Goal: Information Seeking & Learning: Learn about a topic

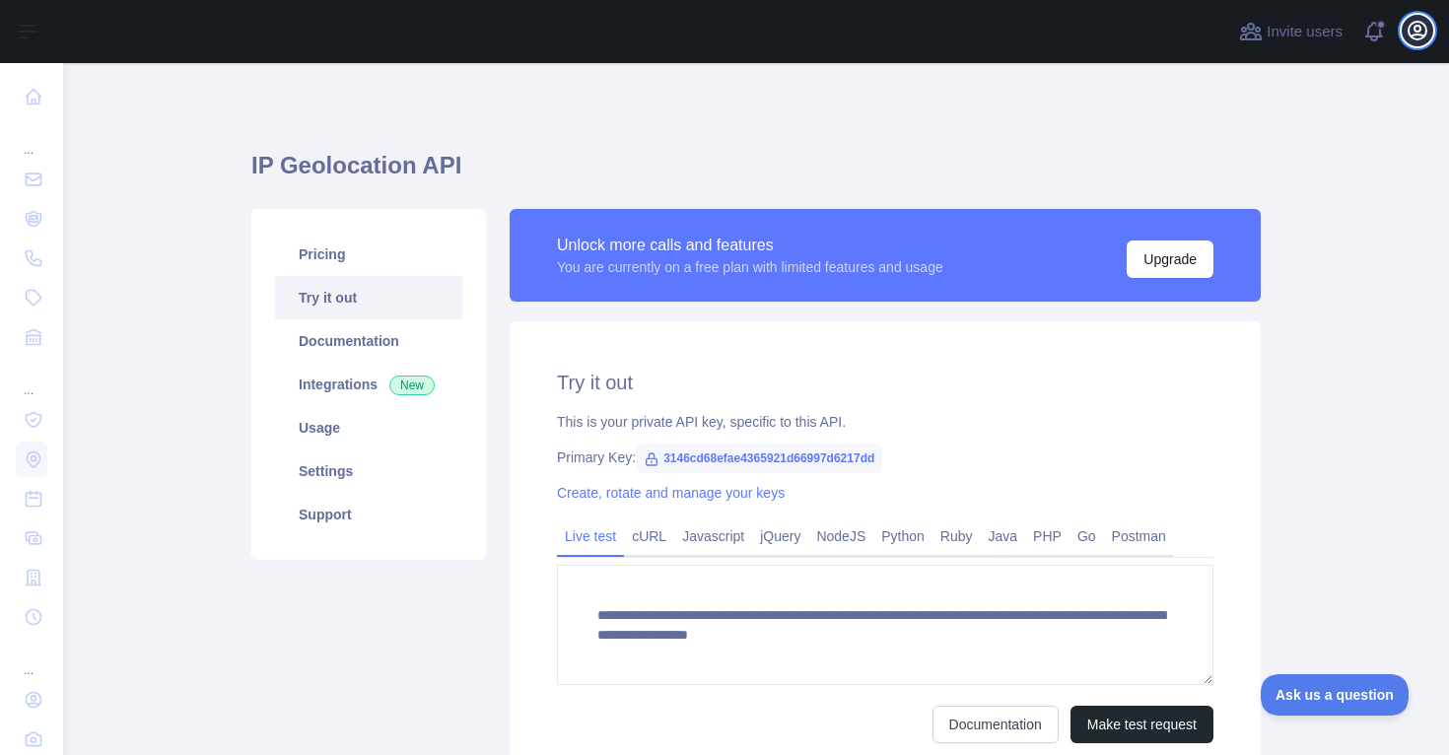
click at [1409, 22] on icon "button" at bounding box center [1417, 31] width 24 height 24
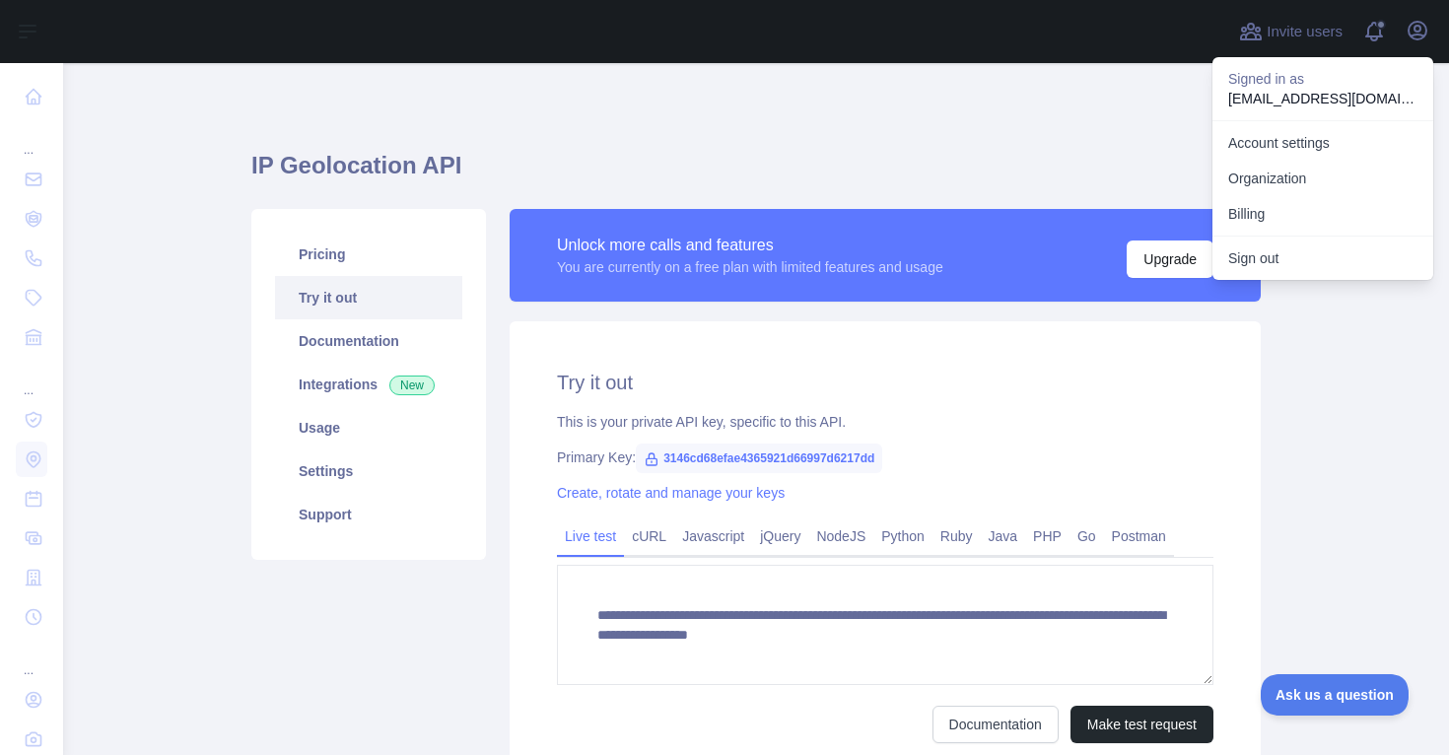
click at [898, 212] on div "Unlock more calls and features You are currently on a free plan with limited fe…" at bounding box center [885, 255] width 751 height 93
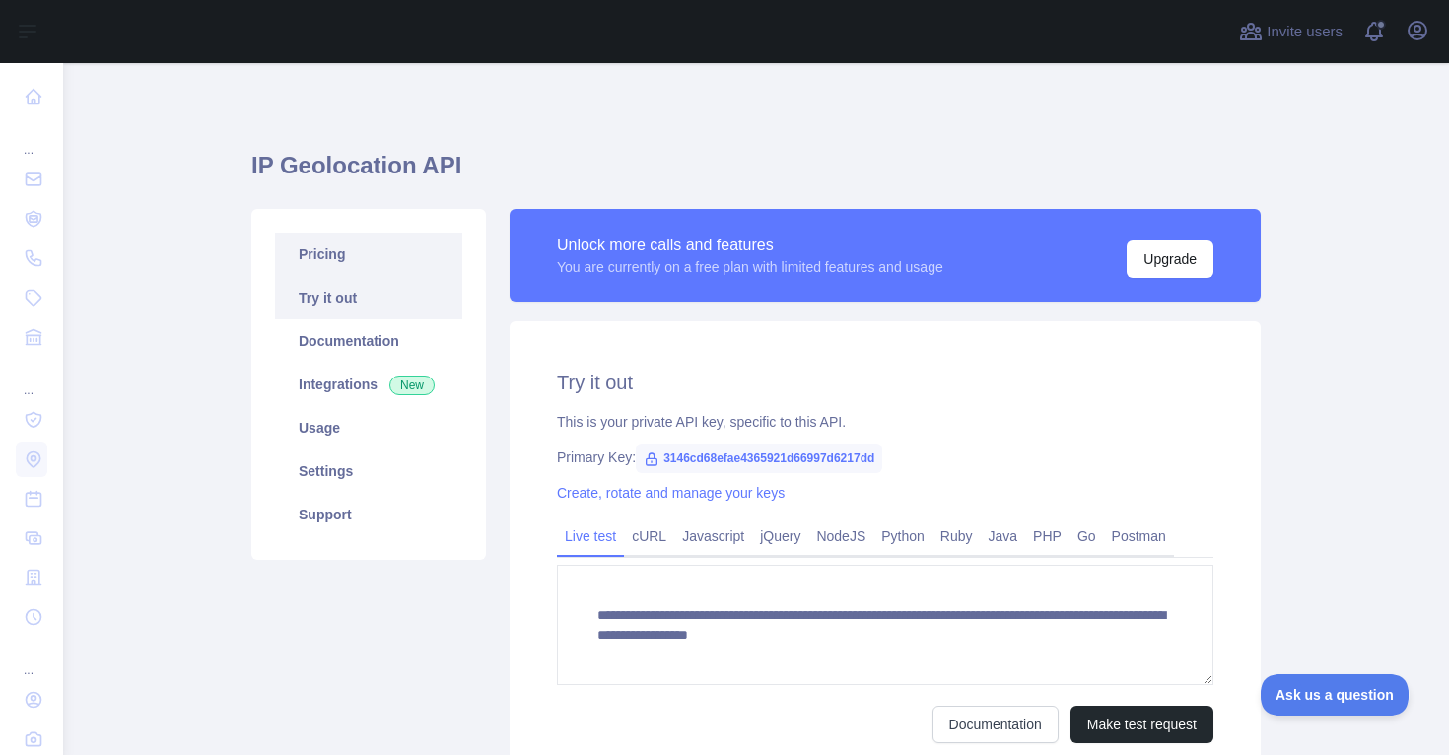
click at [345, 259] on link "Pricing" at bounding box center [368, 254] width 187 height 43
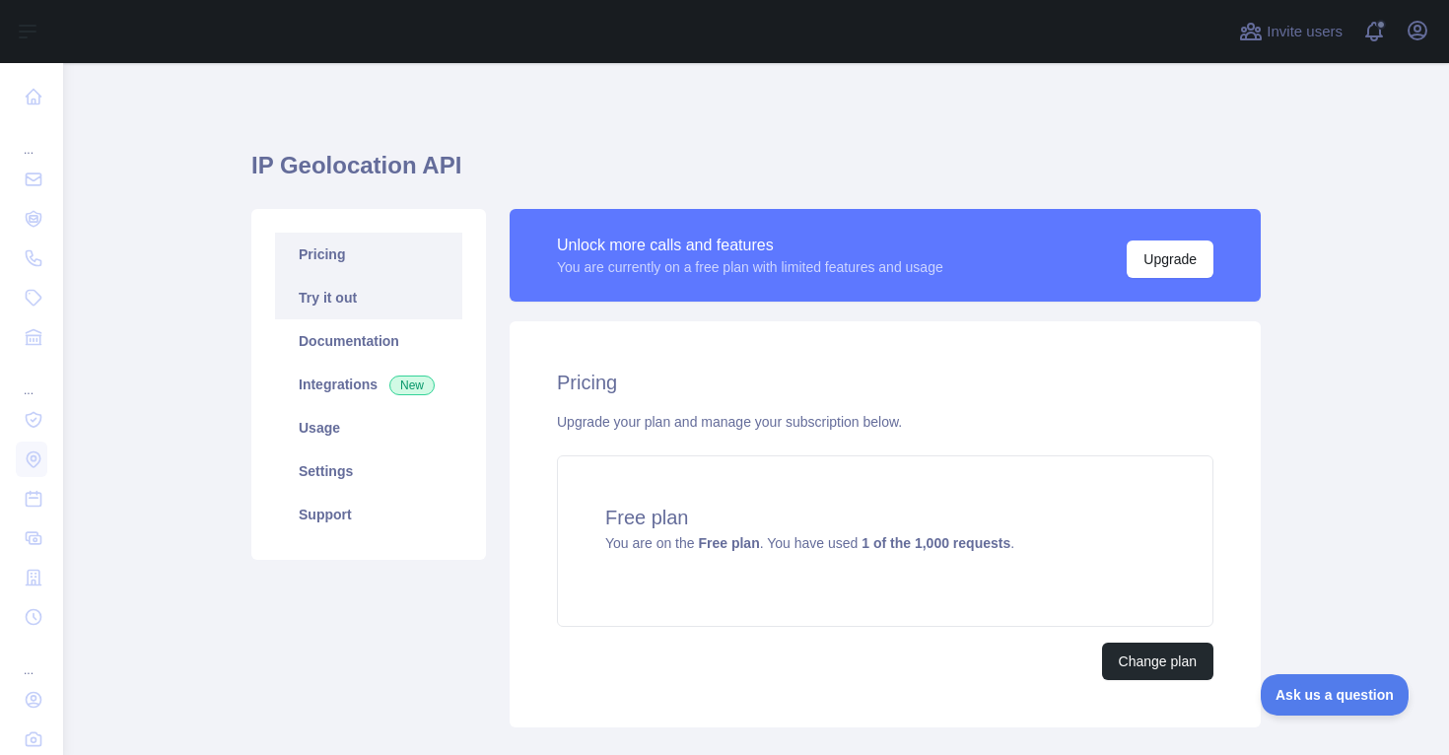
click at [348, 295] on link "Try it out" at bounding box center [368, 297] width 187 height 43
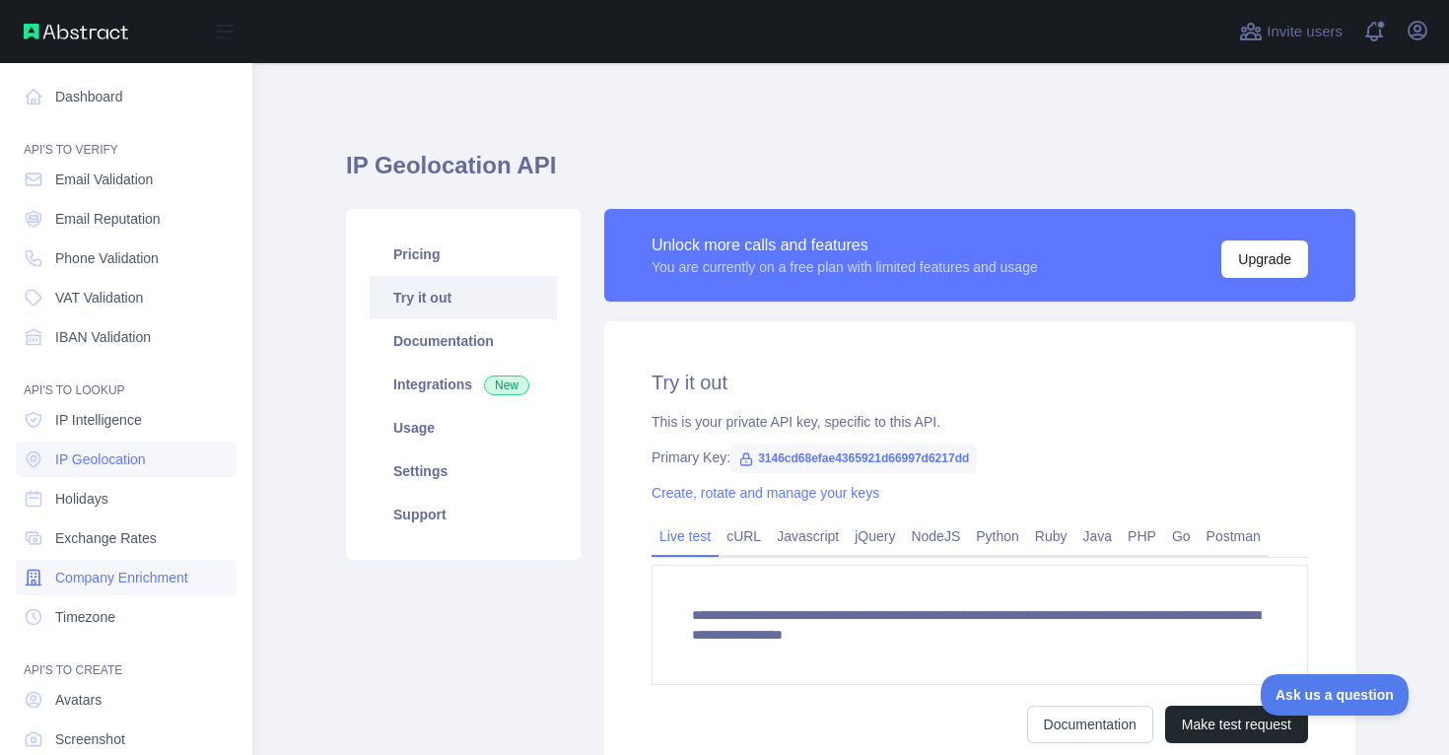
click at [128, 584] on span "Company Enrichment" at bounding box center [121, 578] width 133 height 20
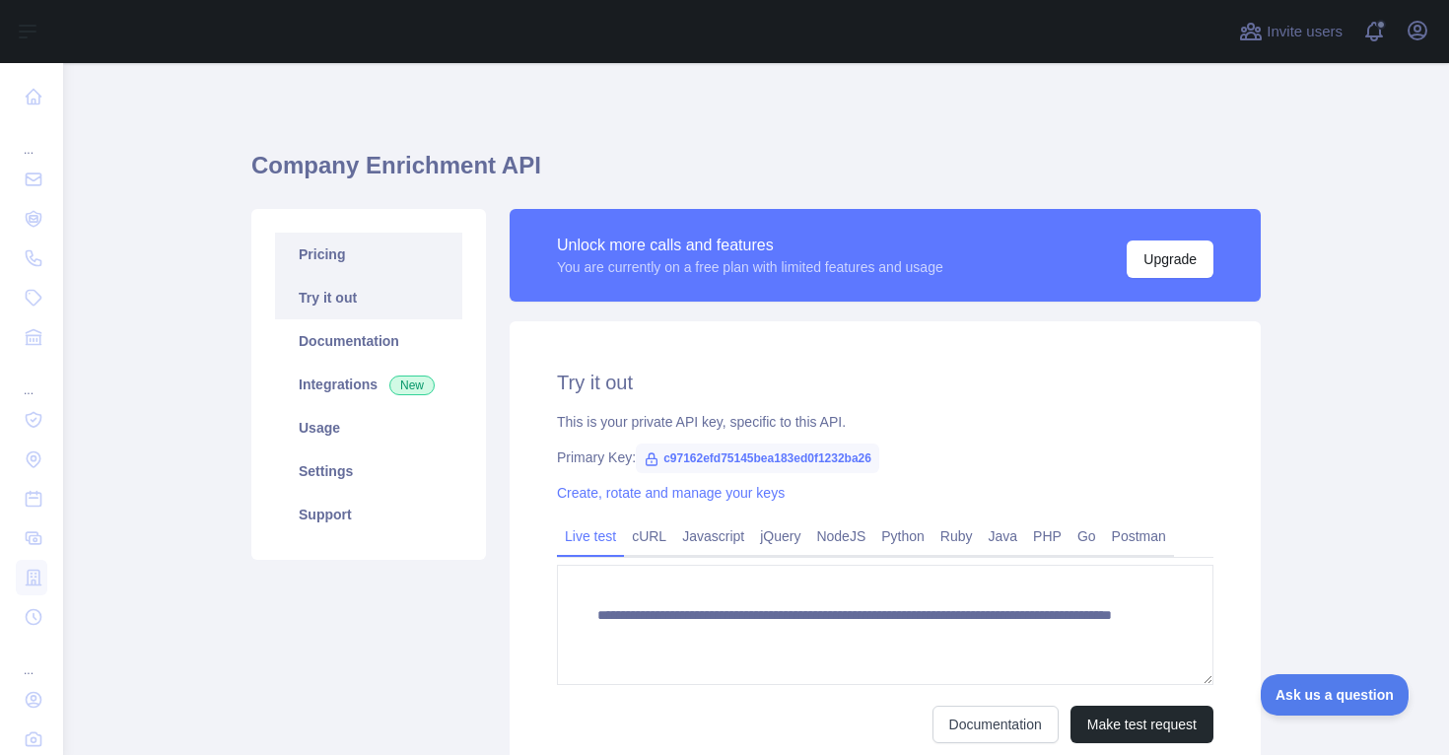
click at [359, 259] on link "Pricing" at bounding box center [368, 254] width 187 height 43
